Goal: Find contact information: Find contact information

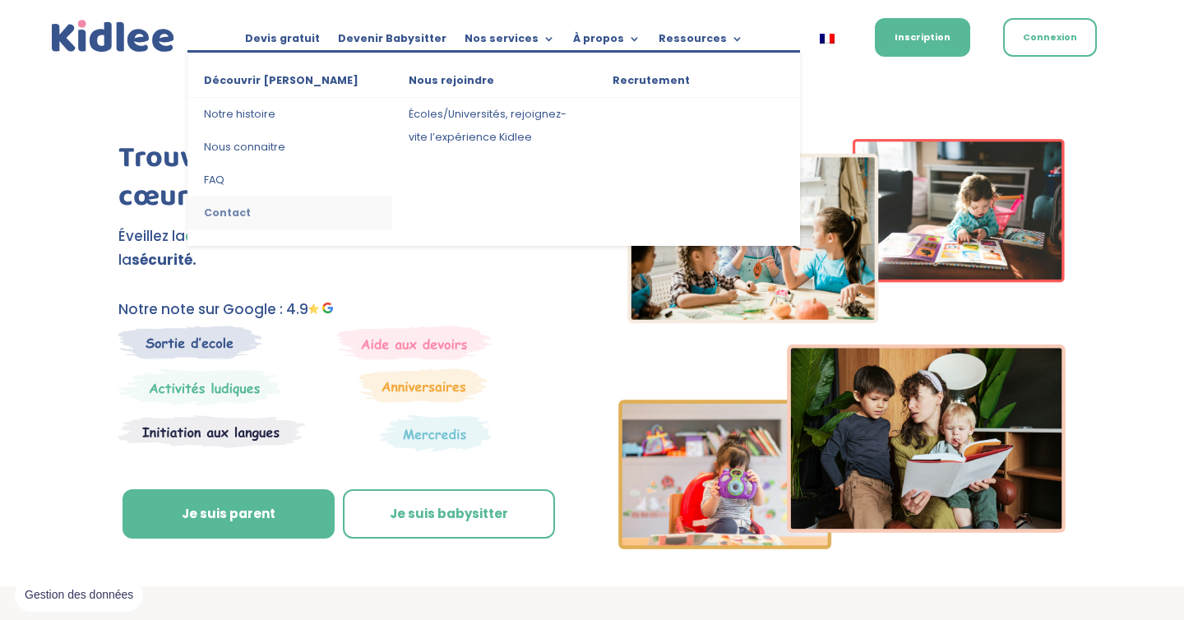
click at [234, 207] on link "Contact" at bounding box center [289, 213] width 204 height 33
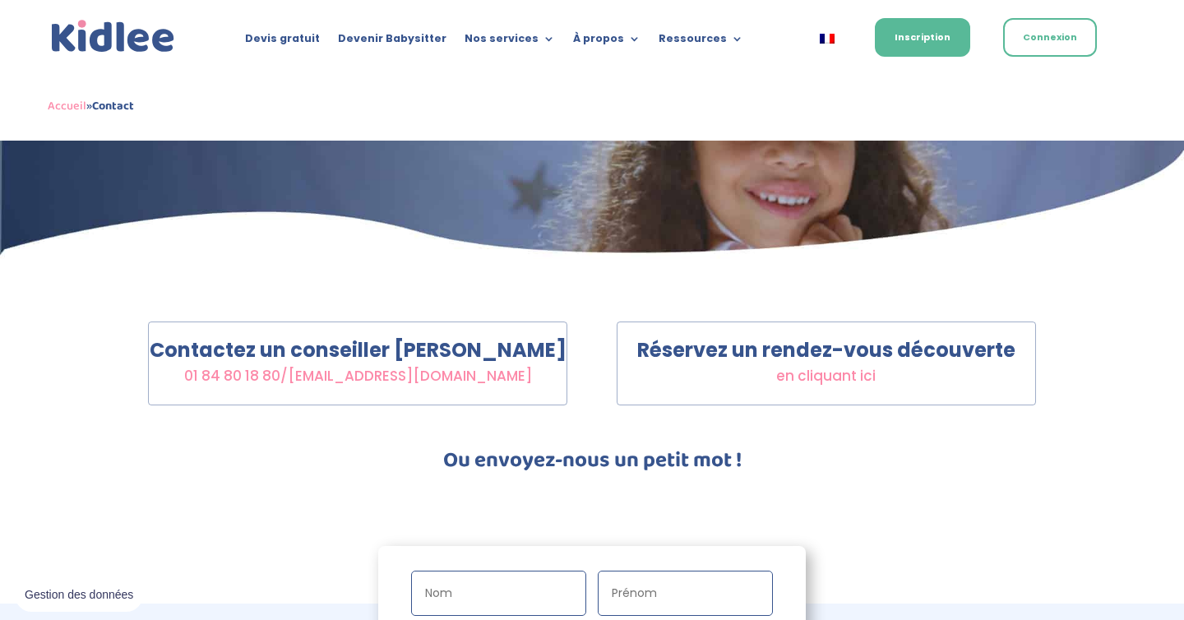
scroll to position [232, 0]
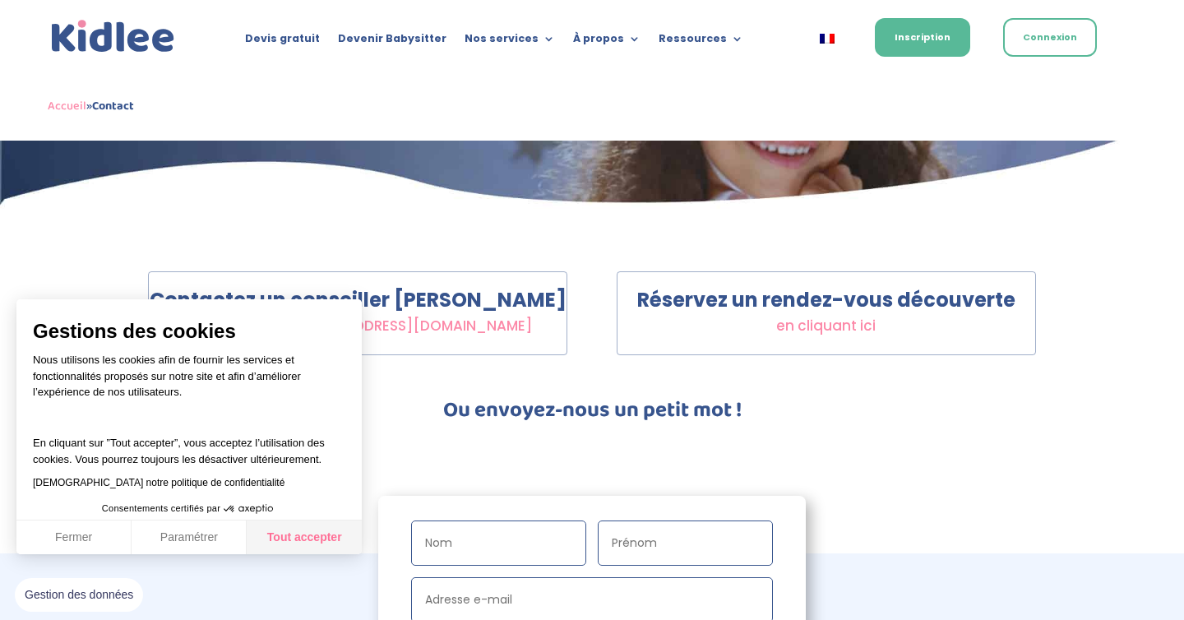
click at [324, 538] on button "Tout accepter" at bounding box center [304, 537] width 115 height 35
checkbox input "true"
